Goal: Task Accomplishment & Management: Complete application form

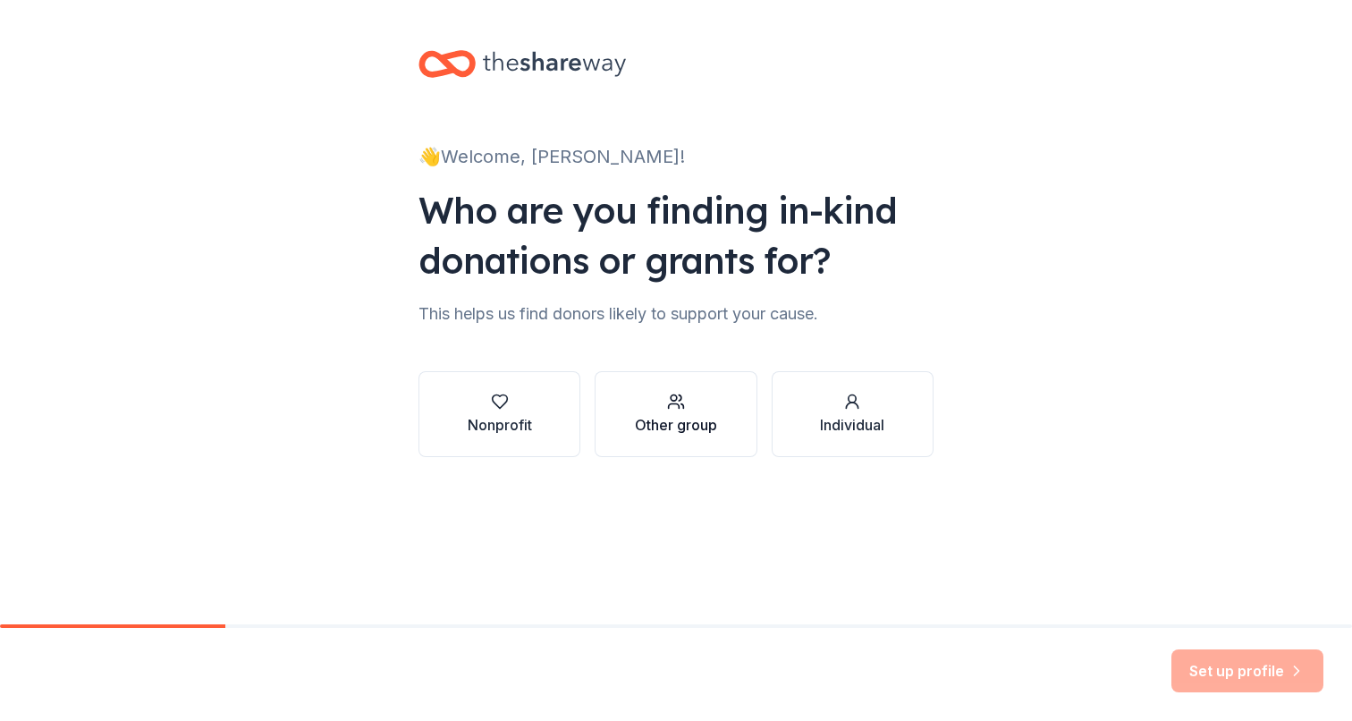
click at [703, 408] on div "button" at bounding box center [676, 402] width 82 height 18
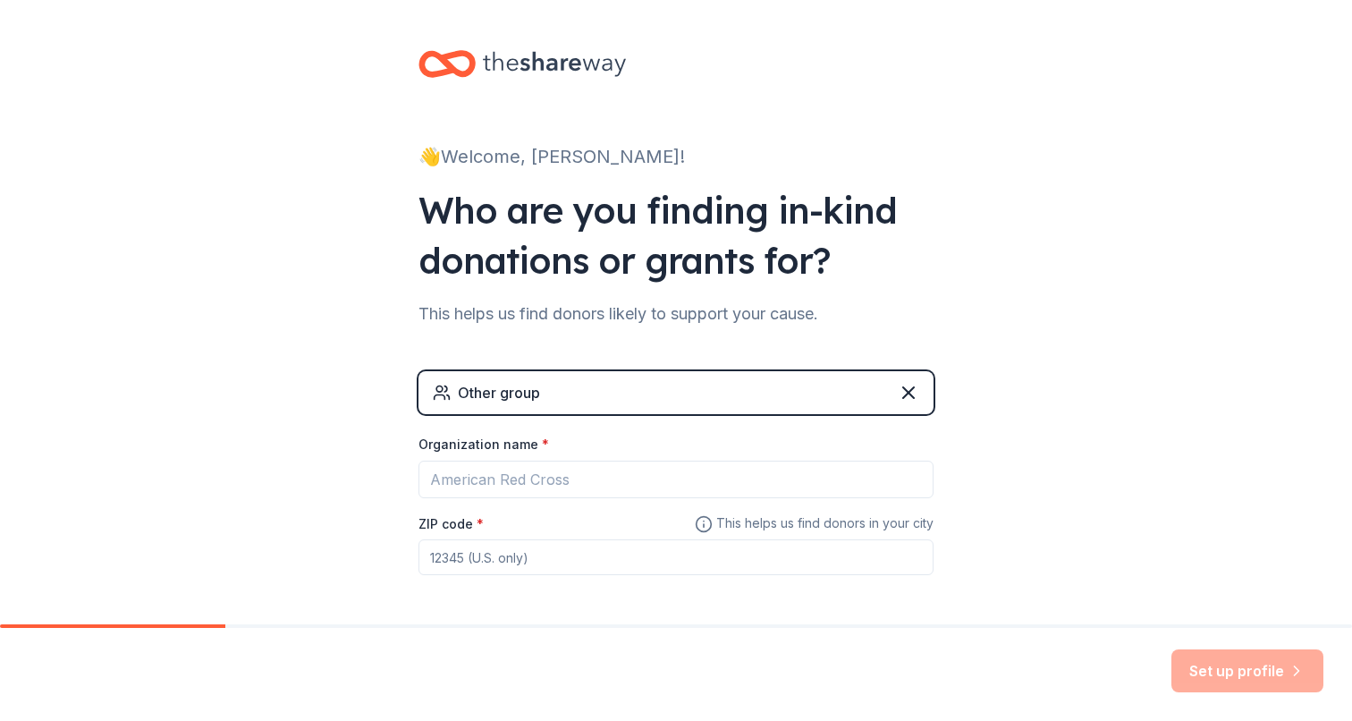
scroll to position [35, 0]
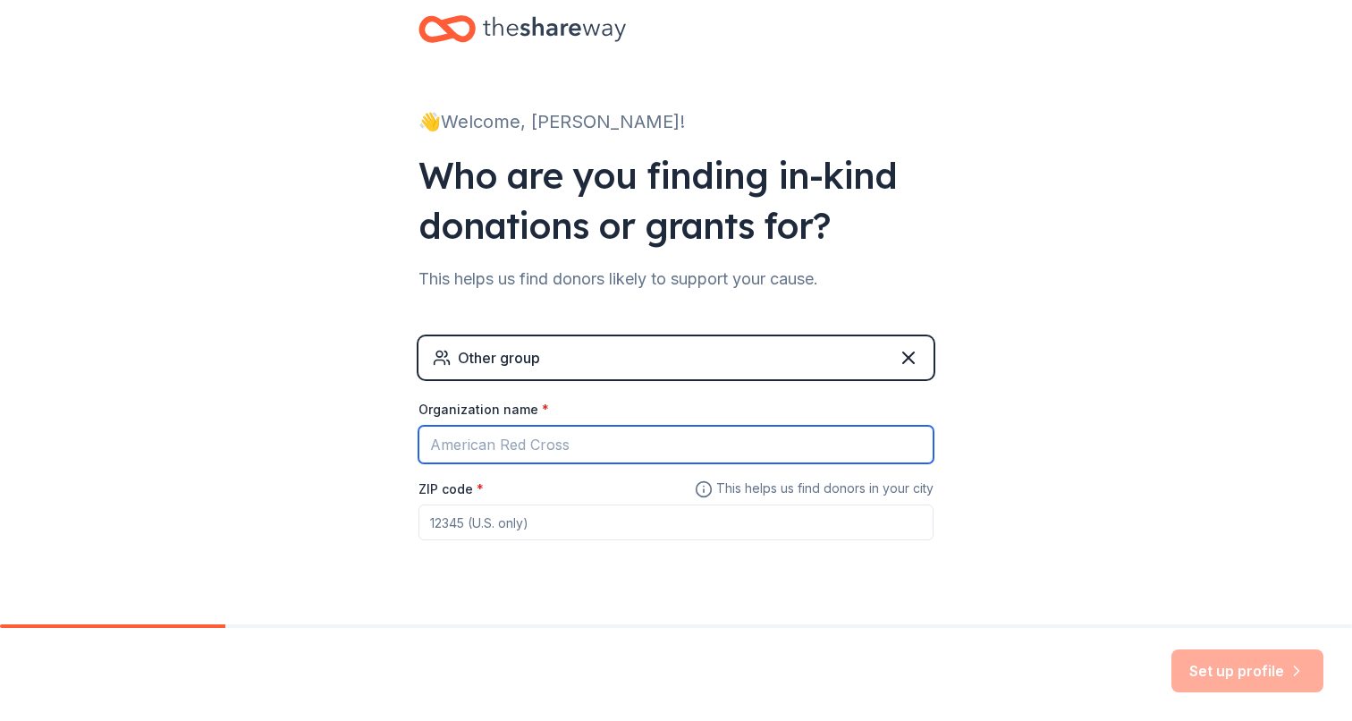
click at [605, 447] on input "Organization name *" at bounding box center [676, 445] width 515 height 38
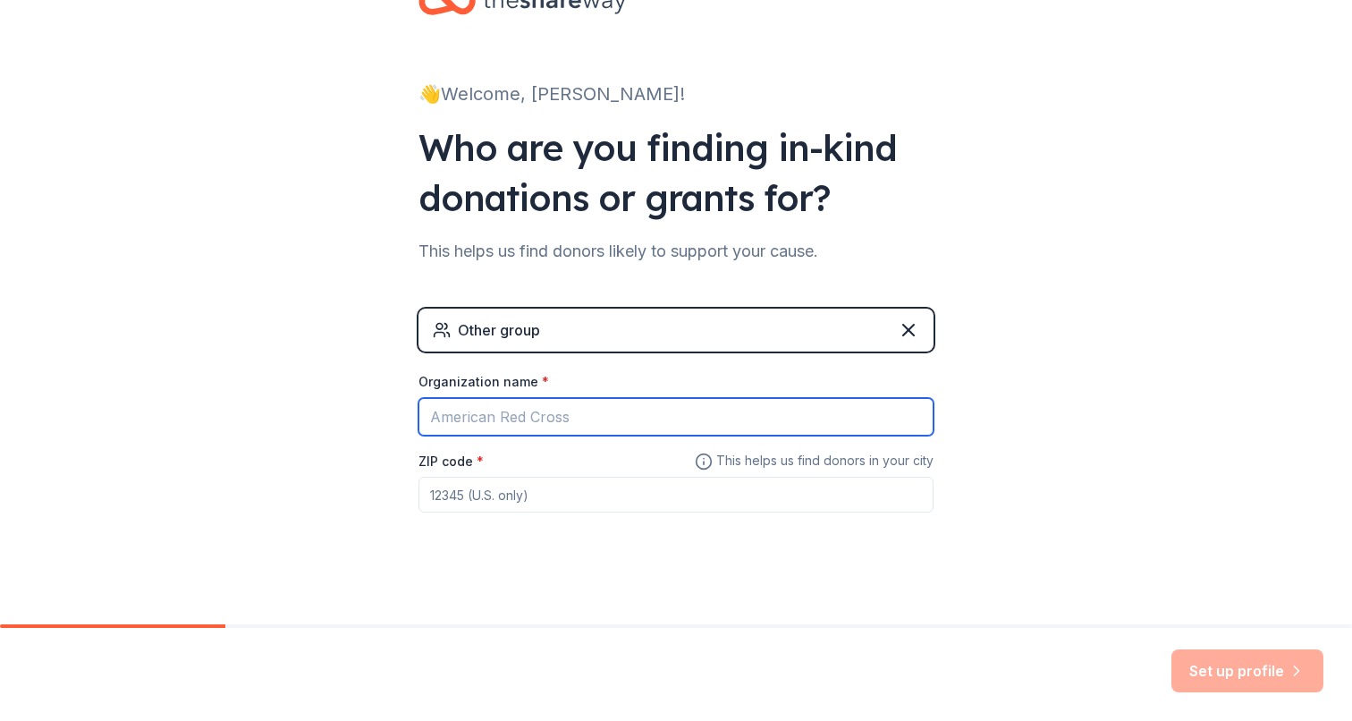
scroll to position [72, 0]
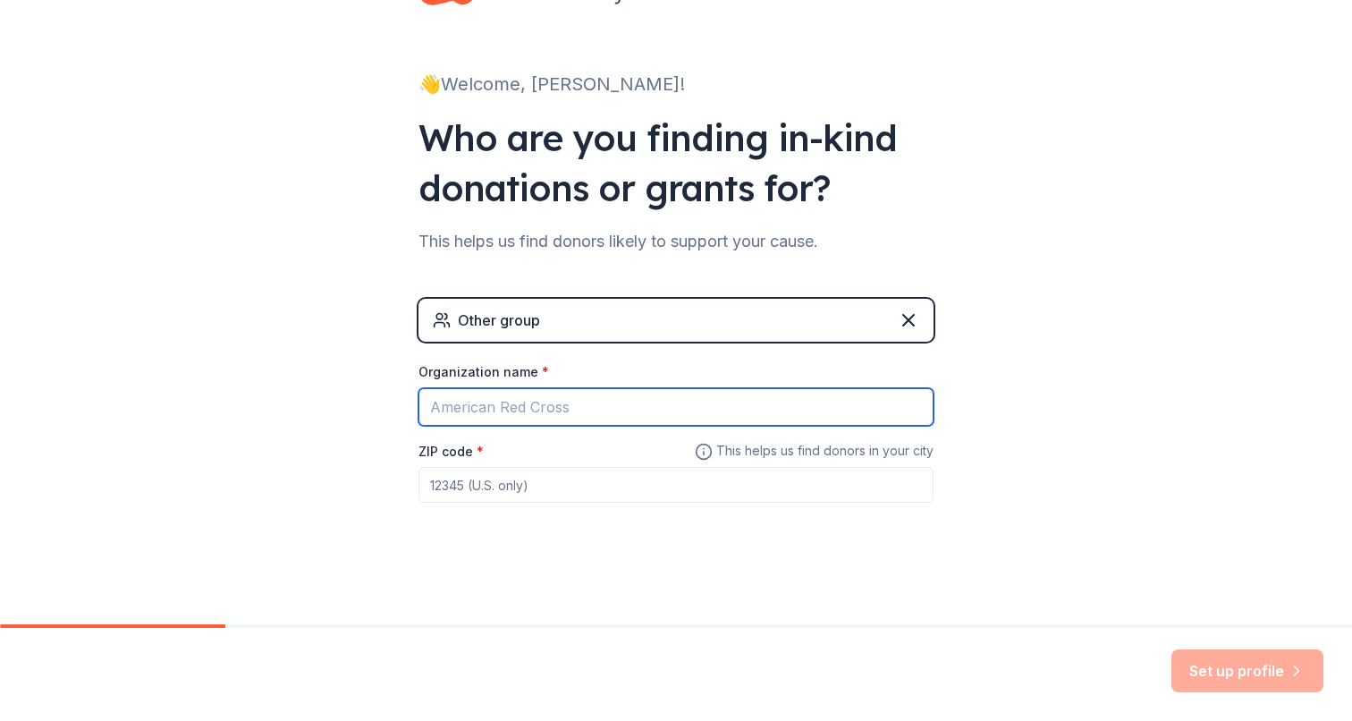
click at [561, 407] on input "Organization name *" at bounding box center [676, 407] width 515 height 38
type input "[PERSON_NAME] & [PERSON_NAME] LLC (feature film)"
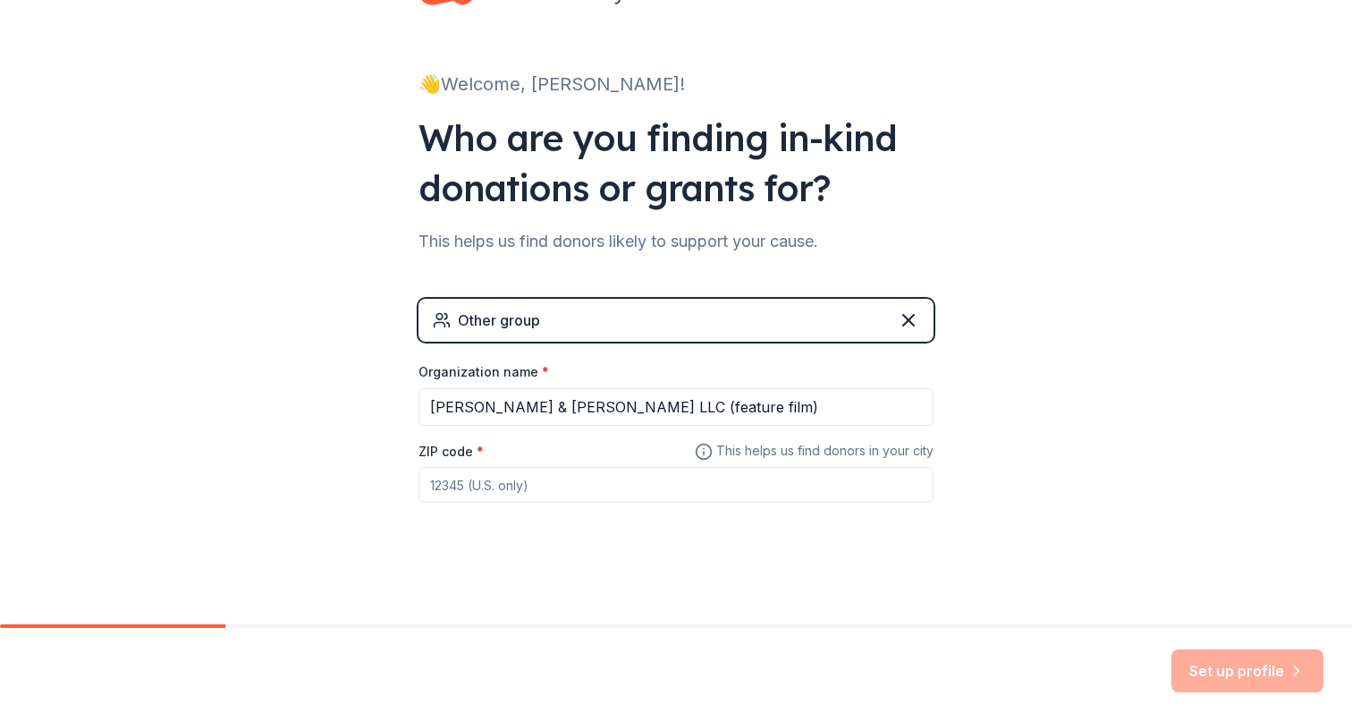
click at [529, 500] on input "ZIP code *" at bounding box center [676, 485] width 515 height 36
click at [510, 483] on input "90046" at bounding box center [676, 485] width 515 height 36
type input "10003"
click at [1240, 673] on button "Set up profile" at bounding box center [1248, 670] width 152 height 43
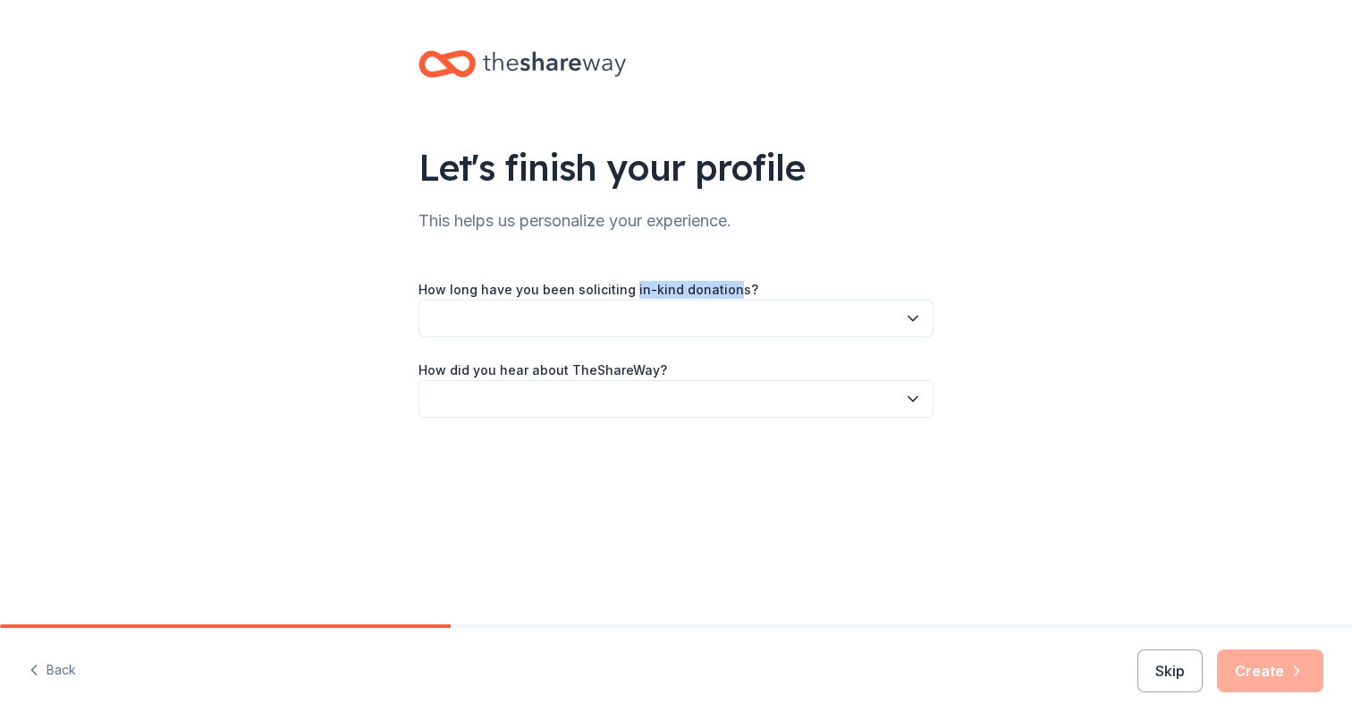
drag, startPoint x: 723, startPoint y: 290, endPoint x: 628, endPoint y: 290, distance: 94.8
click at [628, 290] on label "How long have you been soliciting in-kind donations?" at bounding box center [589, 290] width 340 height 18
copy label "n-kind donation"
click at [278, 343] on div "Let's finish your profile This helps us personalize your experience. How long h…" at bounding box center [676, 252] width 1352 height 504
click at [512, 307] on button "button" at bounding box center [676, 319] width 515 height 38
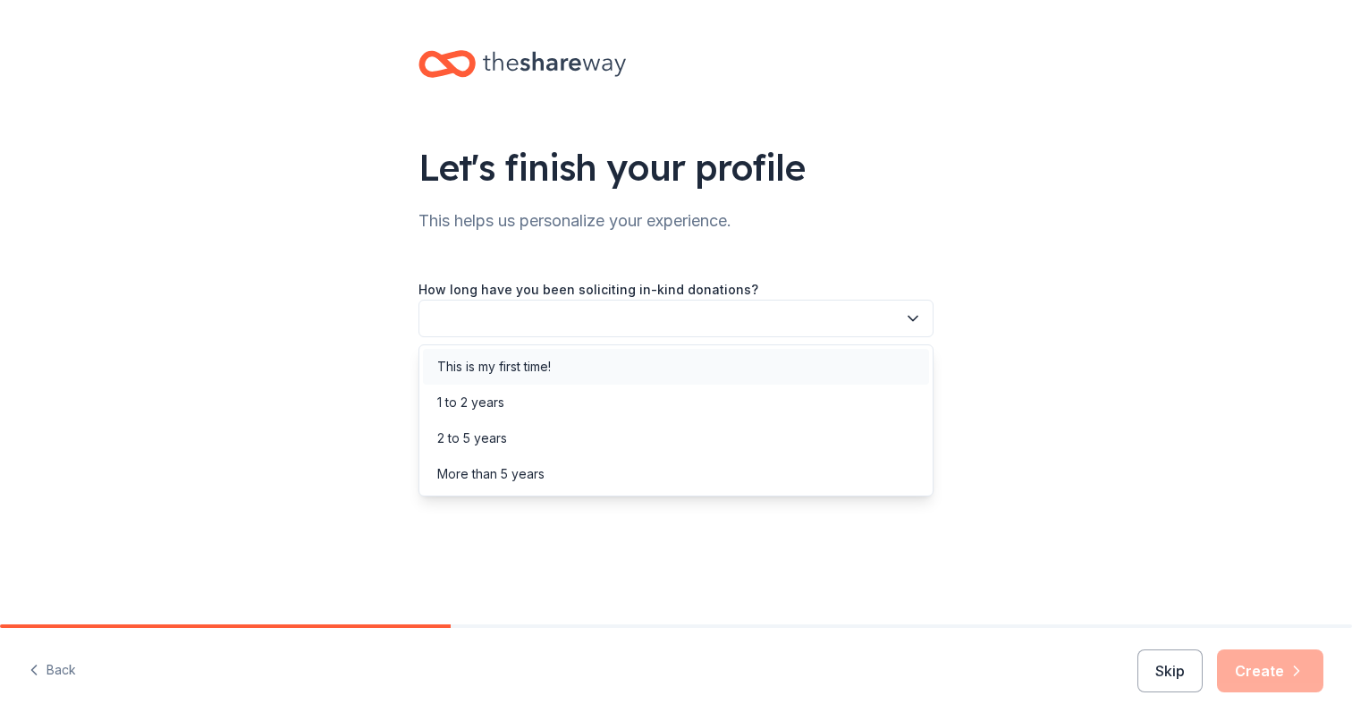
click at [500, 365] on div "This is my first time!" at bounding box center [494, 366] width 114 height 21
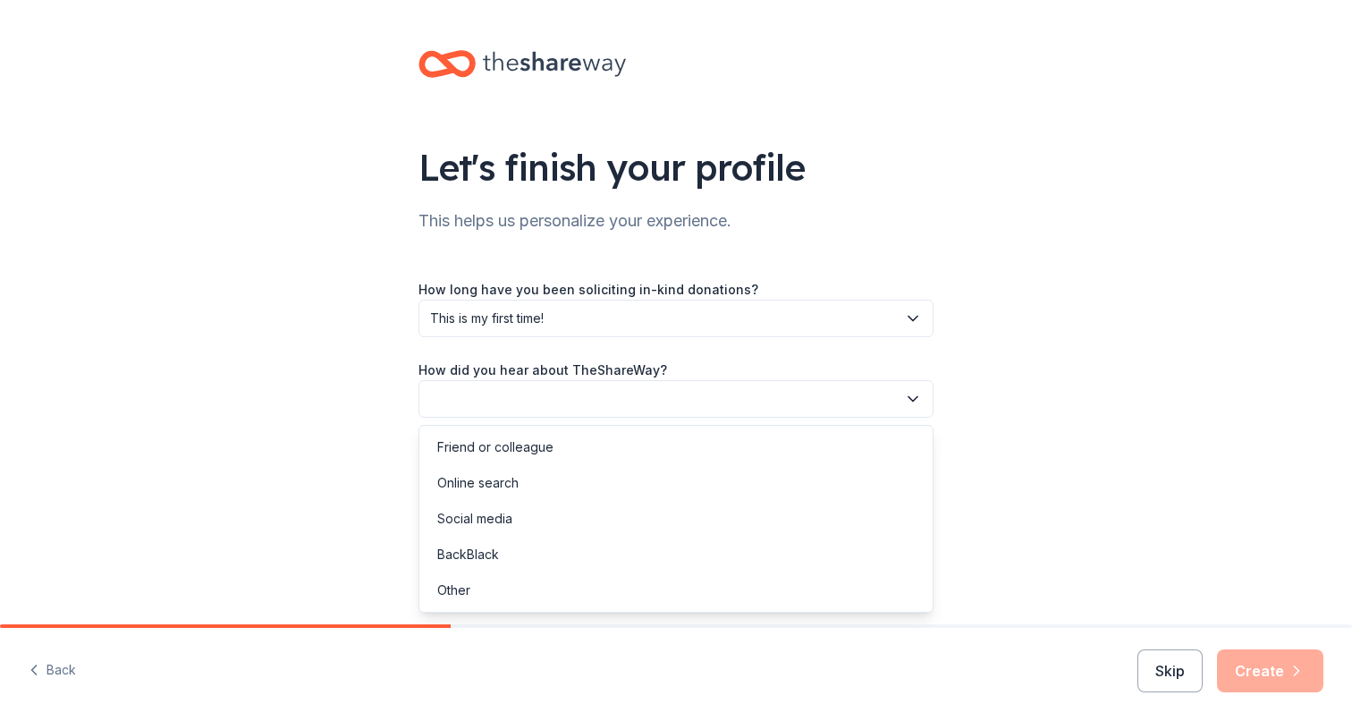
click at [487, 403] on button "button" at bounding box center [676, 399] width 515 height 38
click at [470, 597] on div "Other" at bounding box center [453, 590] width 33 height 21
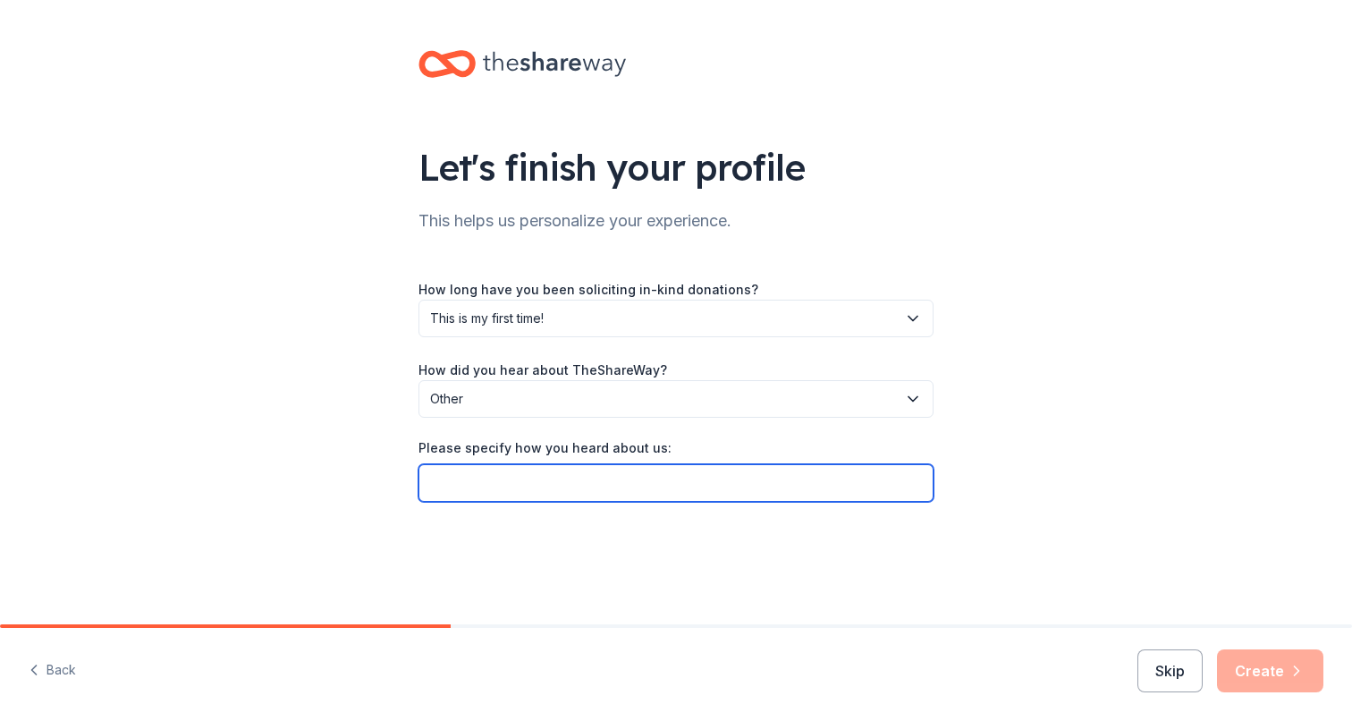
click at [534, 473] on input "Please specify how you heard about us:" at bounding box center [676, 483] width 515 height 38
type input "Someone mentioned it on a panel"
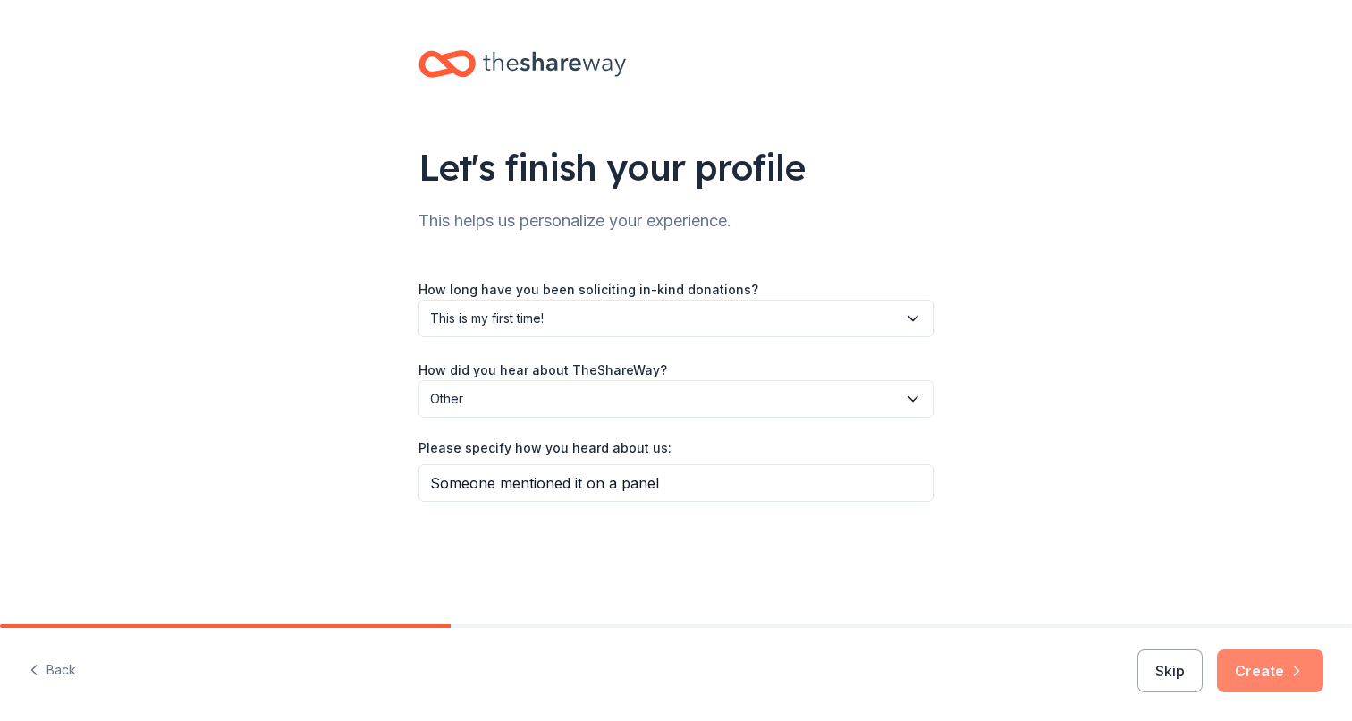
click at [1265, 682] on button "Create" at bounding box center [1270, 670] width 106 height 43
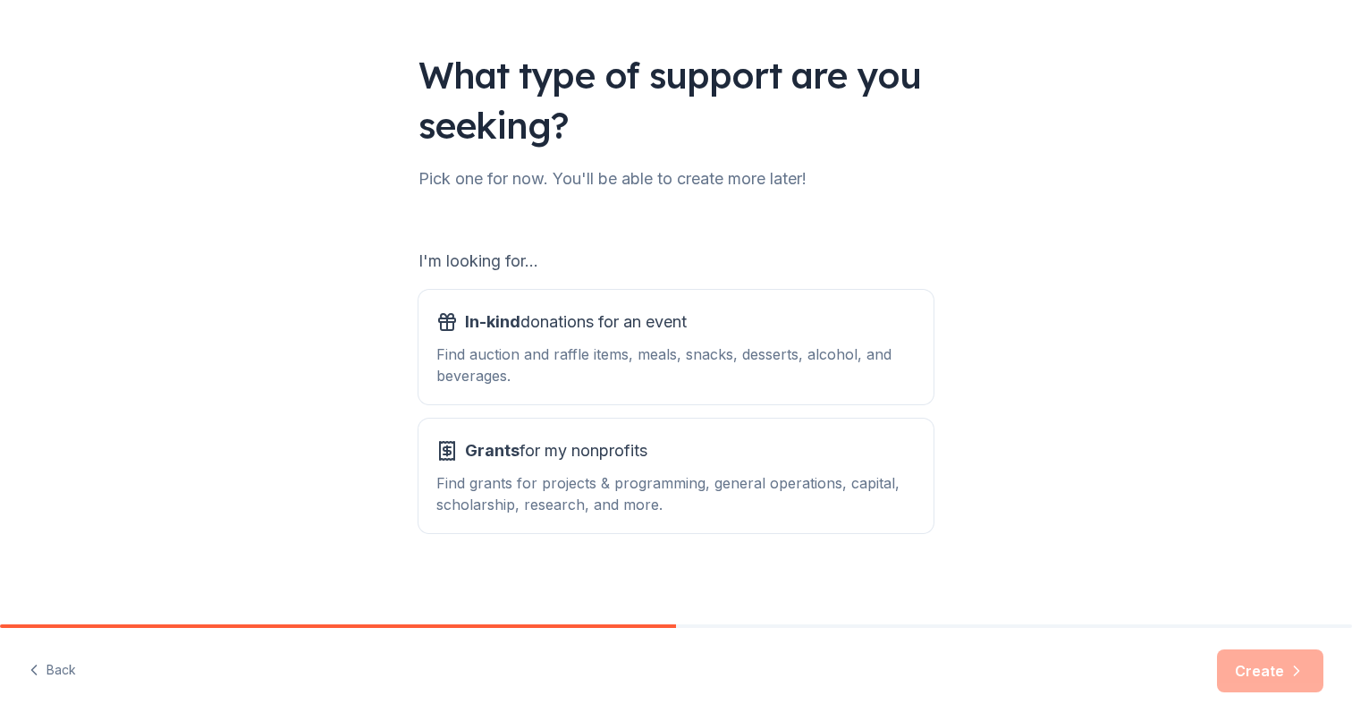
scroll to position [97, 0]
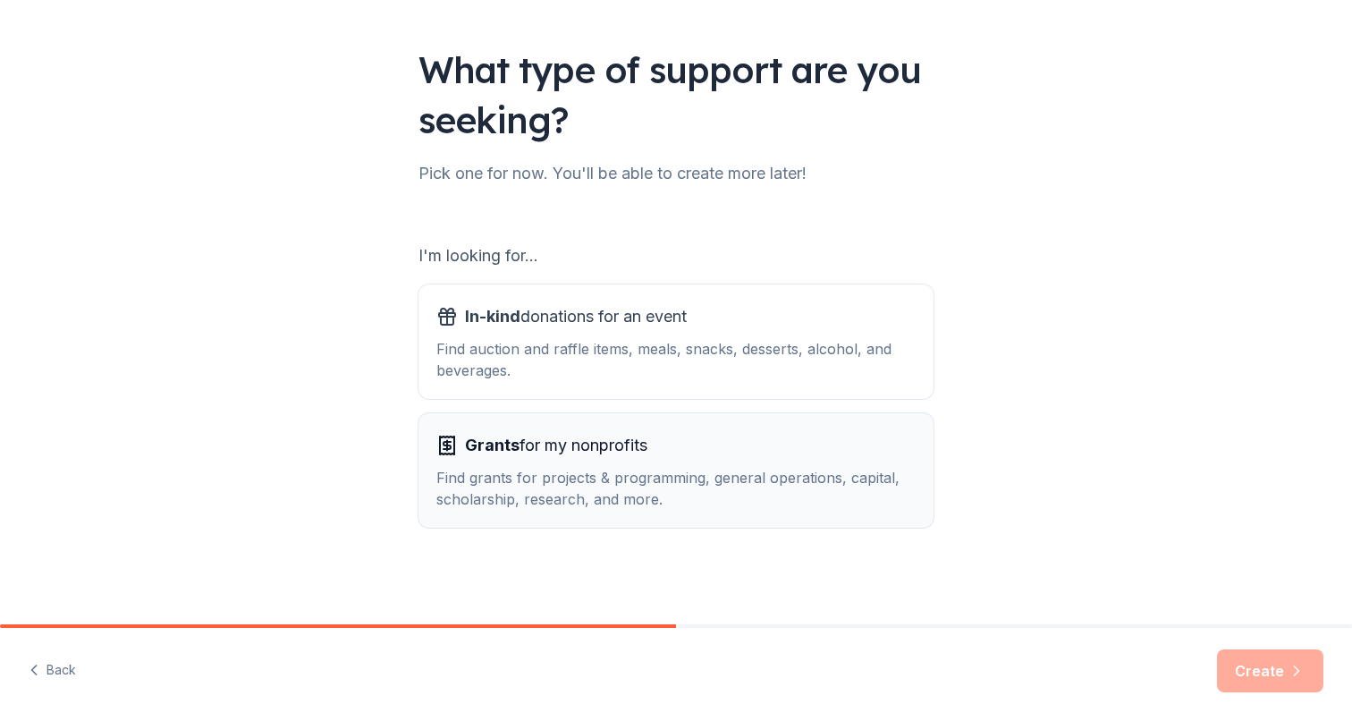
click at [860, 478] on div "Find grants for projects & programming, general operations, capital, scholarshi…" at bounding box center [675, 488] width 479 height 43
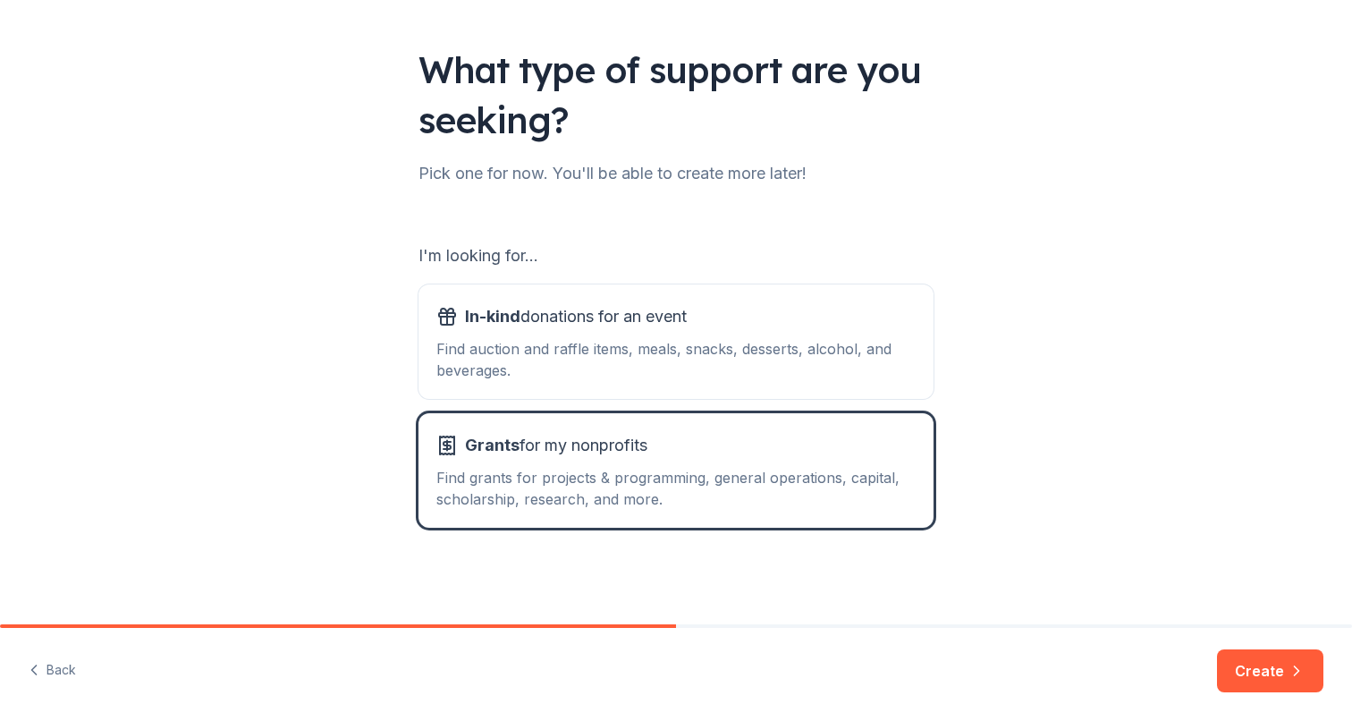
click at [1284, 647] on div "Back Create" at bounding box center [676, 674] width 1352 height 93
click at [1282, 666] on button "Create" at bounding box center [1270, 670] width 106 height 43
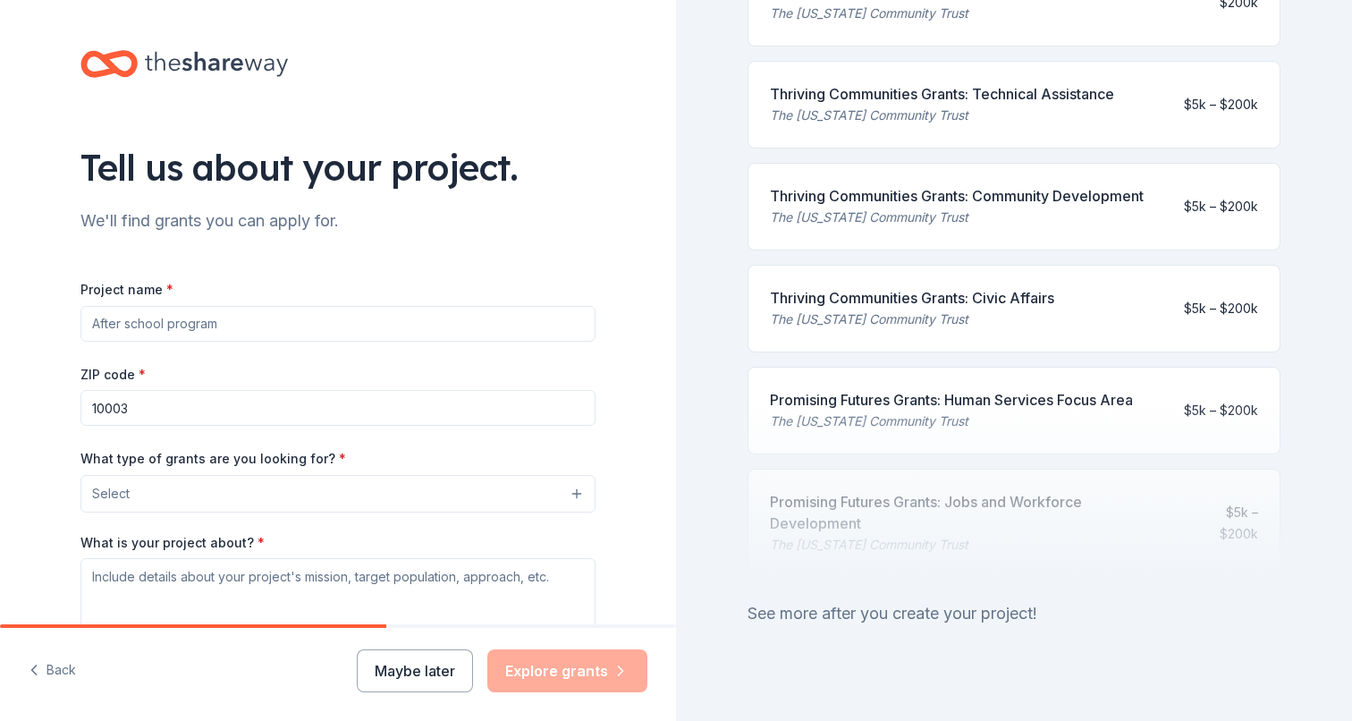
scroll to position [231, 0]
